Goal: Task Accomplishment & Management: Complete application form

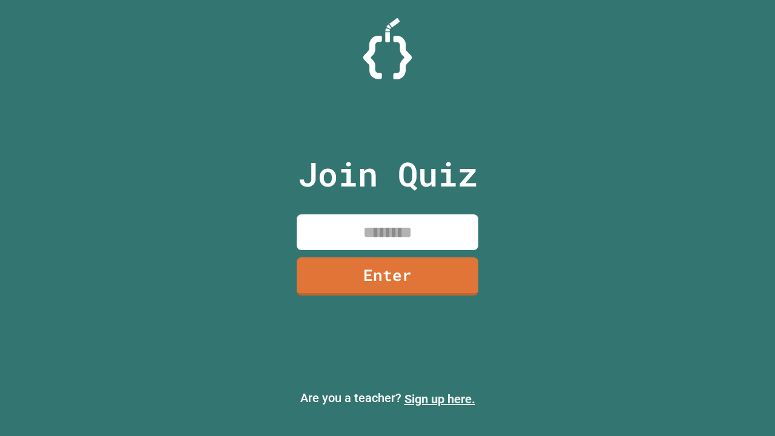
click at [439, 399] on link "Sign up here." at bounding box center [439, 399] width 71 height 15
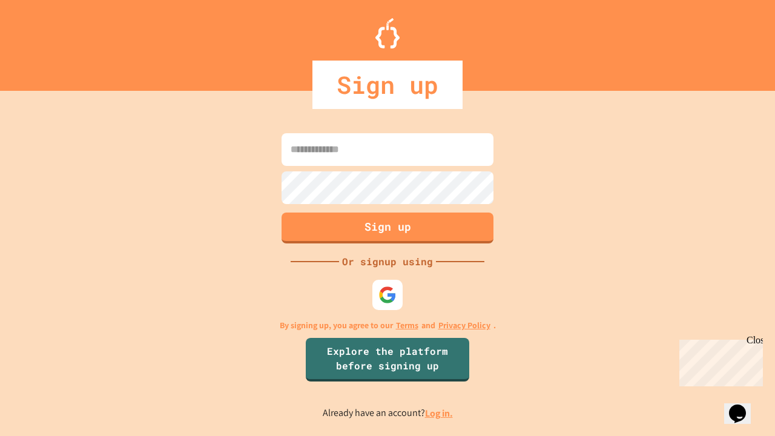
click at [439, 413] on link "Log in." at bounding box center [439, 413] width 28 height 13
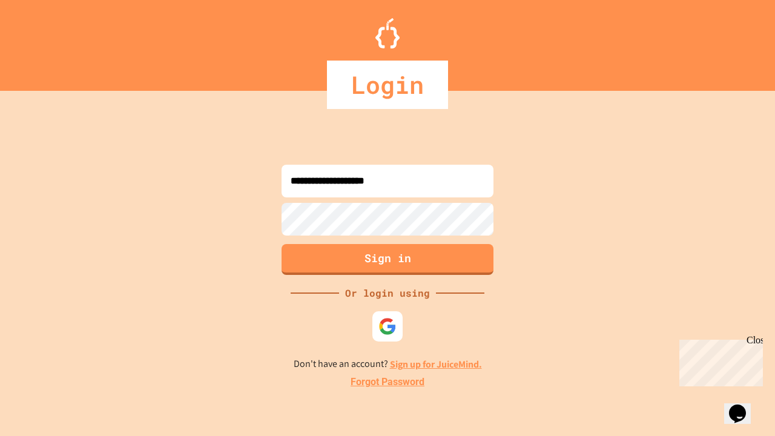
type input "**********"
